Goal: Book appointment/travel/reservation

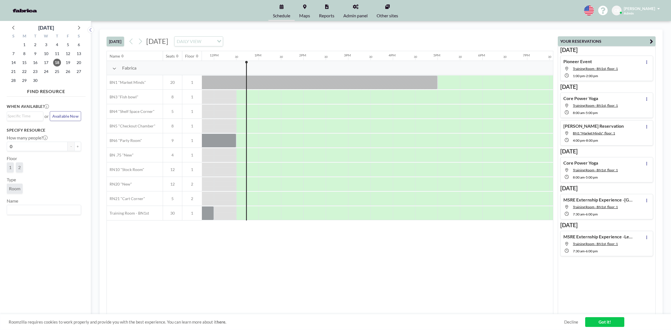
scroll to position [0, 537]
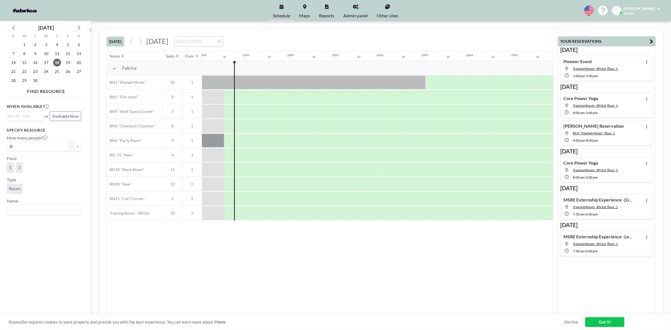
click at [118, 42] on button "[DATE]" at bounding box center [115, 42] width 18 height 10
click at [81, 24] on icon at bounding box center [78, 27] width 7 height 7
click at [79, 25] on icon at bounding box center [78, 27] width 7 height 7
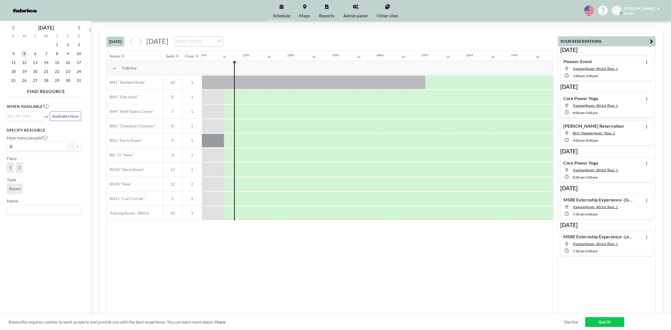
click at [26, 54] on span "5" at bounding box center [24, 54] width 8 height 8
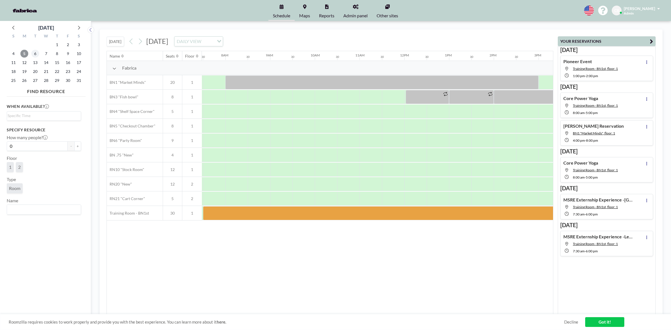
scroll to position [0, 335]
click at [388, 214] on div at bounding box center [437, 213] width 470 height 14
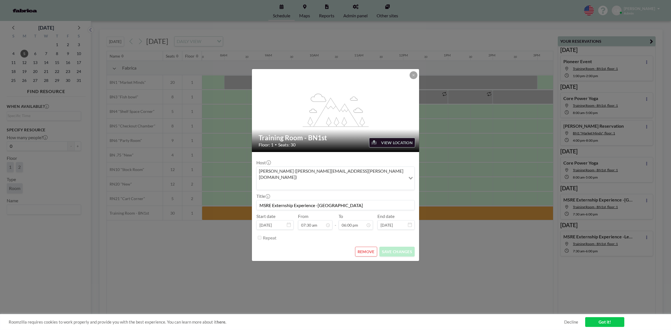
click at [344, 266] on div "flex-grow: 1.2; Training Room - BN1st Floor: 1 • Seats: 30 VIEW LOCATION Host […" at bounding box center [335, 165] width 671 height 330
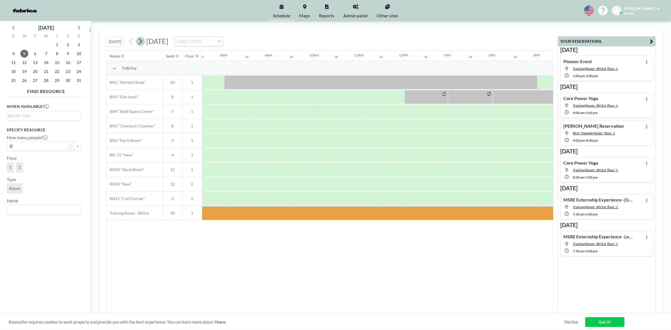
click at [141, 42] on icon at bounding box center [139, 41] width 5 height 8
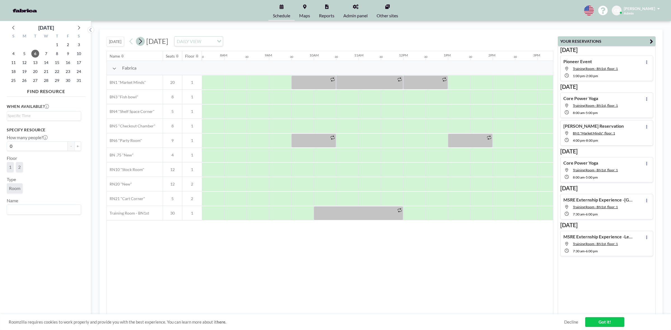
click at [141, 42] on icon at bounding box center [139, 41] width 5 height 8
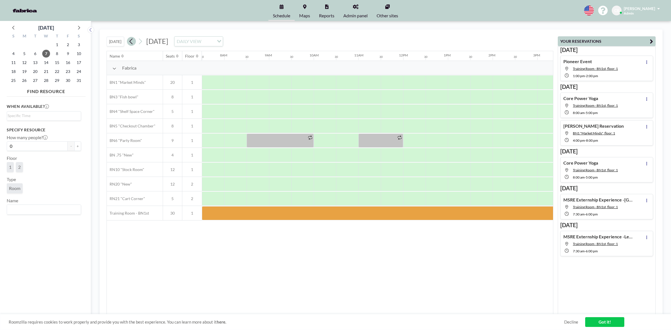
click at [130, 39] on icon at bounding box center [131, 41] width 5 height 8
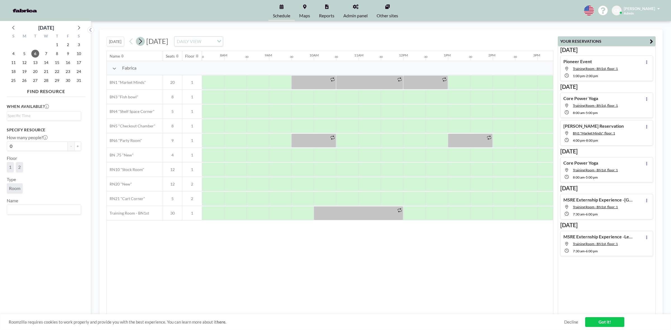
click at [143, 44] on icon at bounding box center [139, 41] width 5 height 8
